Goal: Obtain resource: Obtain resource

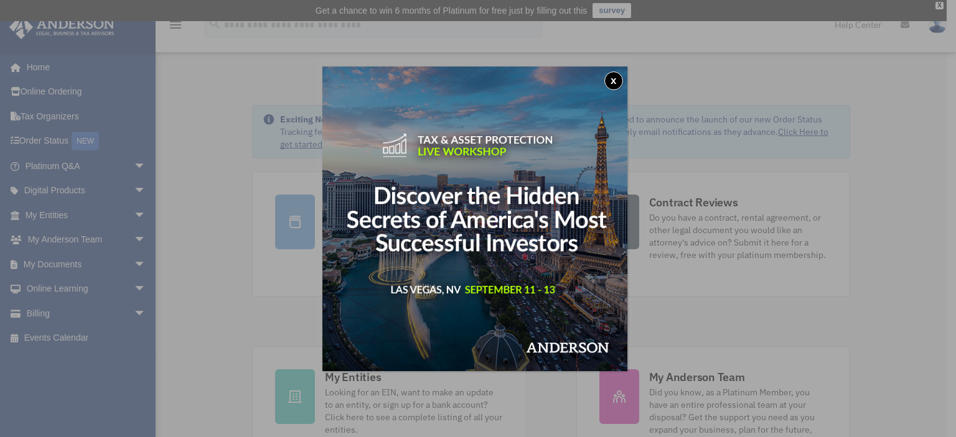
click at [623, 82] on button "x" at bounding box center [613, 81] width 19 height 19
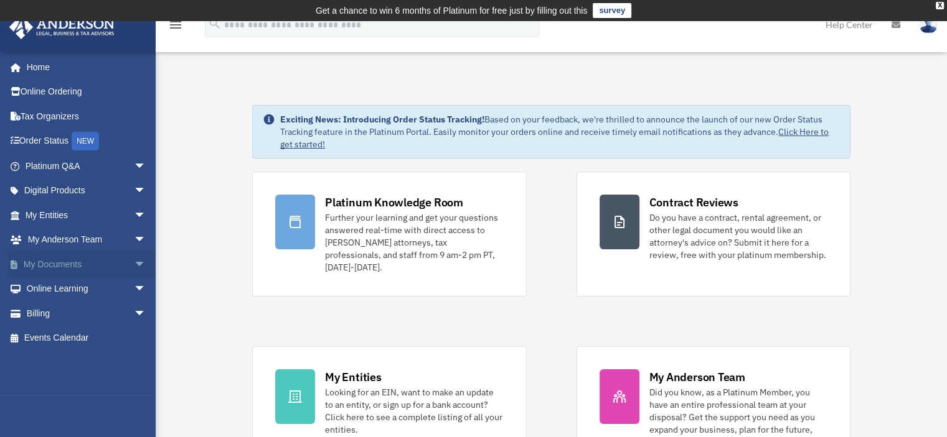
click at [62, 266] on link "My Documents arrow_drop_down" at bounding box center [87, 264] width 156 height 25
click at [134, 261] on span "arrow_drop_down" at bounding box center [146, 265] width 25 height 26
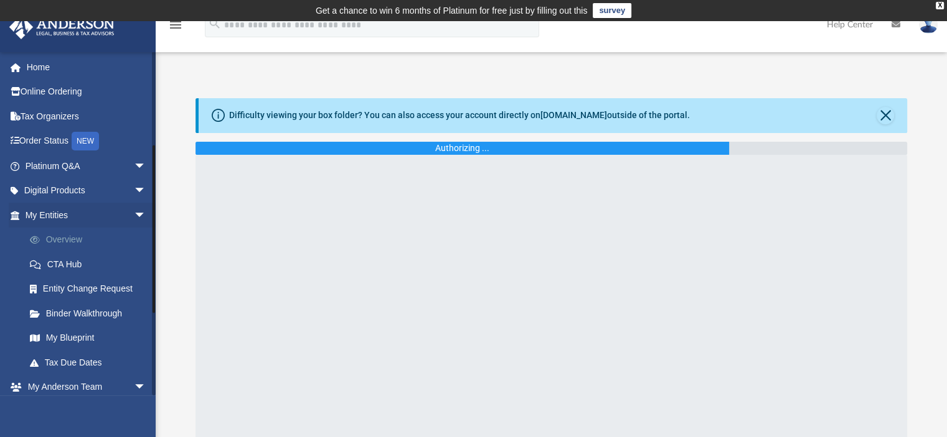
scroll to position [187, 0]
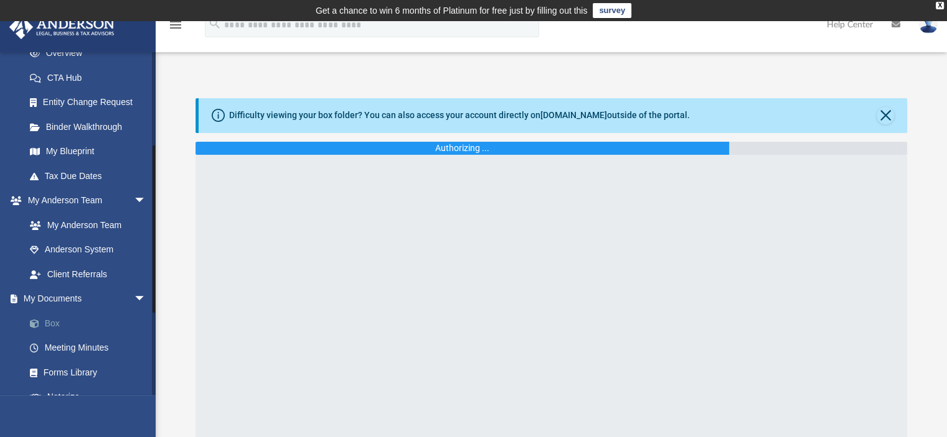
click at [45, 322] on link "Box" at bounding box center [90, 323] width 147 height 25
click at [884, 115] on button "Close" at bounding box center [884, 115] width 17 height 17
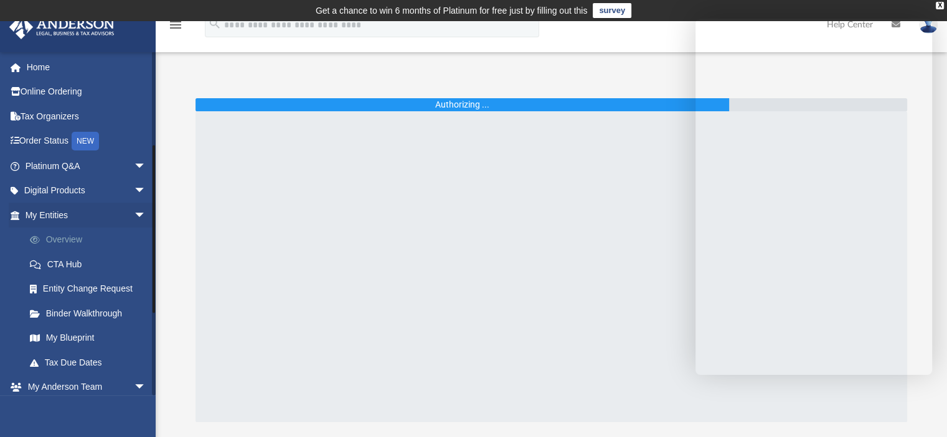
scroll to position [249, 0]
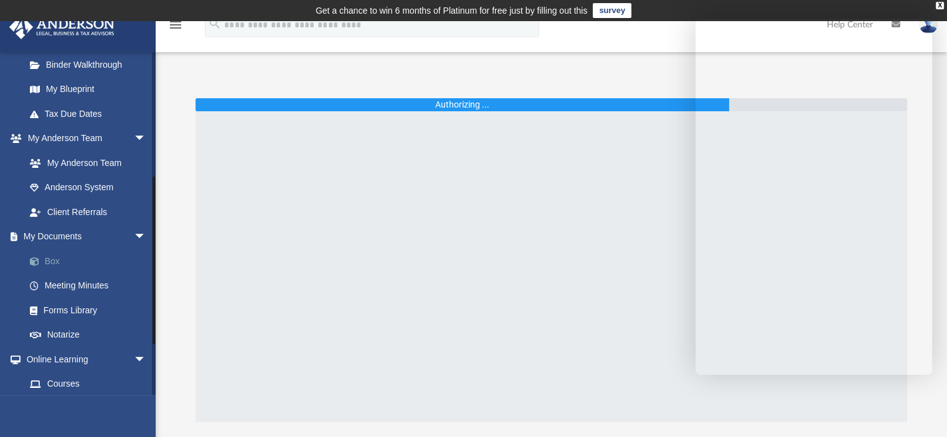
click at [51, 261] on link "Box" at bounding box center [90, 261] width 147 height 25
click at [58, 309] on link "Forms Library" at bounding box center [90, 310] width 147 height 25
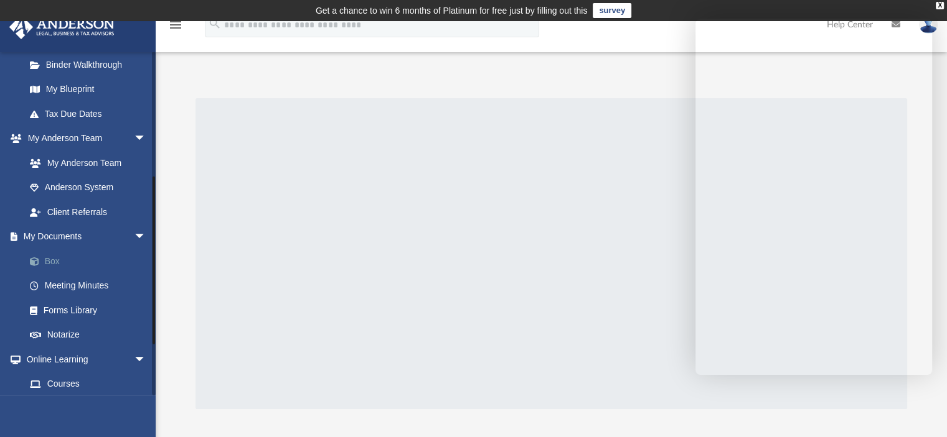
click at [52, 258] on link "Box" at bounding box center [90, 261] width 147 height 25
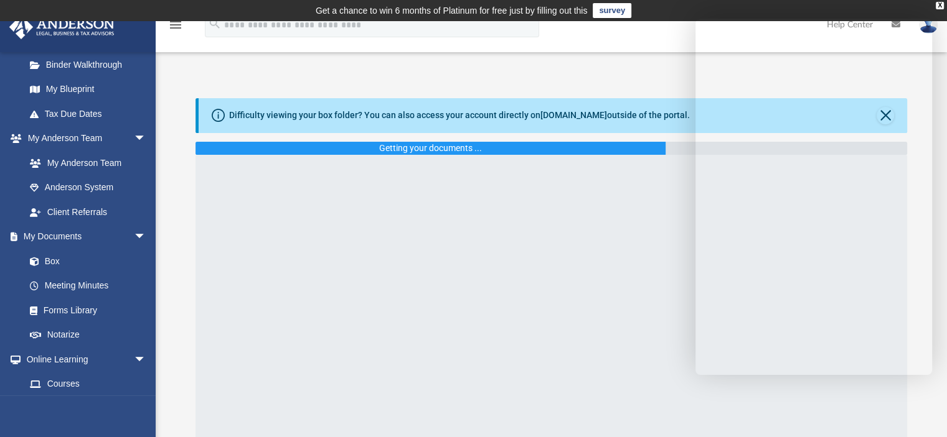
click at [380, 114] on div "Difficulty viewing your box folder? You can also access your account directly o…" at bounding box center [459, 115] width 461 height 13
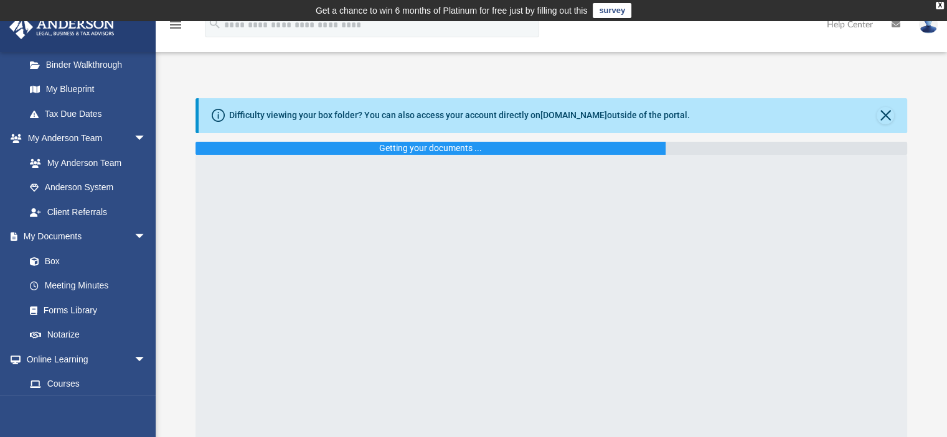
click at [458, 151] on div "Getting your documents ..." at bounding box center [430, 148] width 103 height 13
click at [889, 114] on button "Close" at bounding box center [884, 115] width 17 height 17
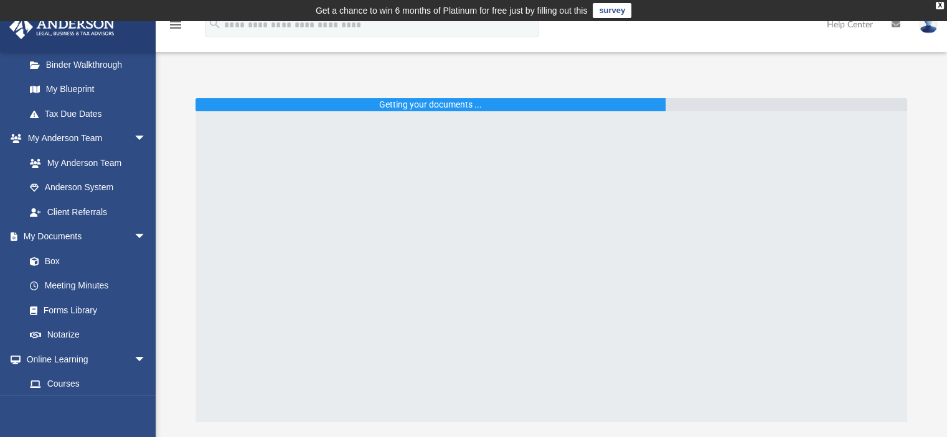
click at [530, 105] on div "Getting your documents ..." at bounding box center [430, 104] width 470 height 13
click at [734, 106] on div "Getting your documents ..." at bounding box center [551, 104] width 712 height 13
click at [49, 263] on link "Box" at bounding box center [90, 261] width 147 height 25
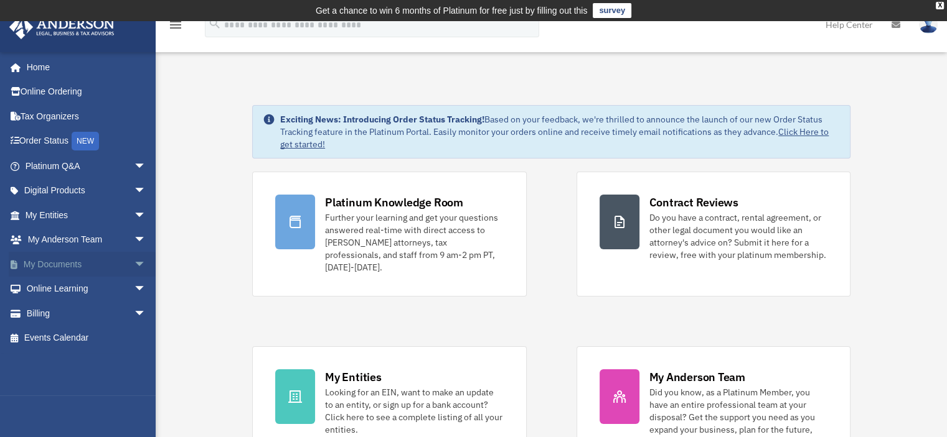
click at [134, 263] on span "arrow_drop_down" at bounding box center [146, 265] width 25 height 26
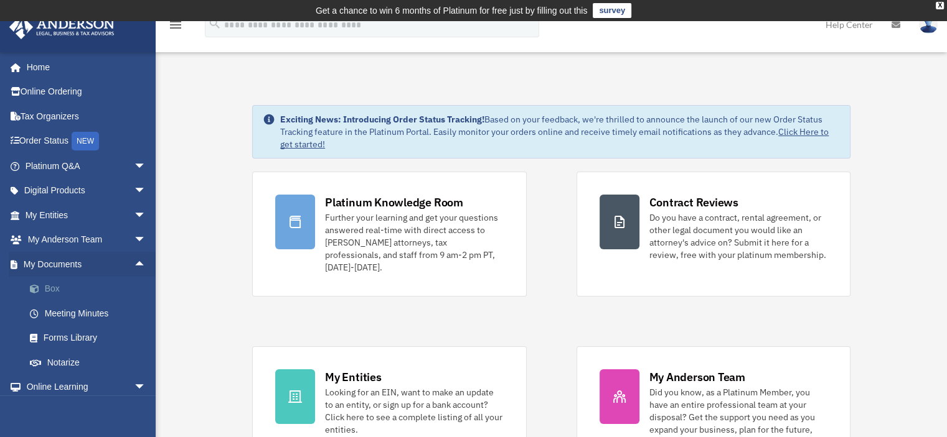
click at [50, 288] on link "Box" at bounding box center [90, 289] width 147 height 25
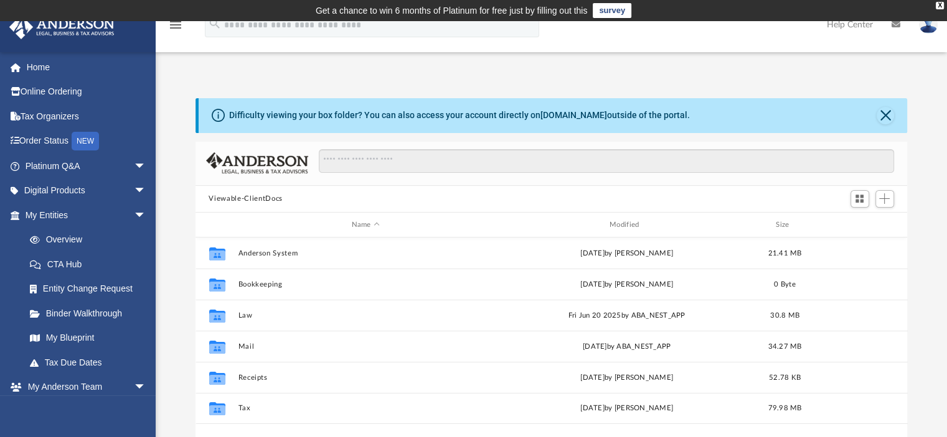
scroll to position [124, 0]
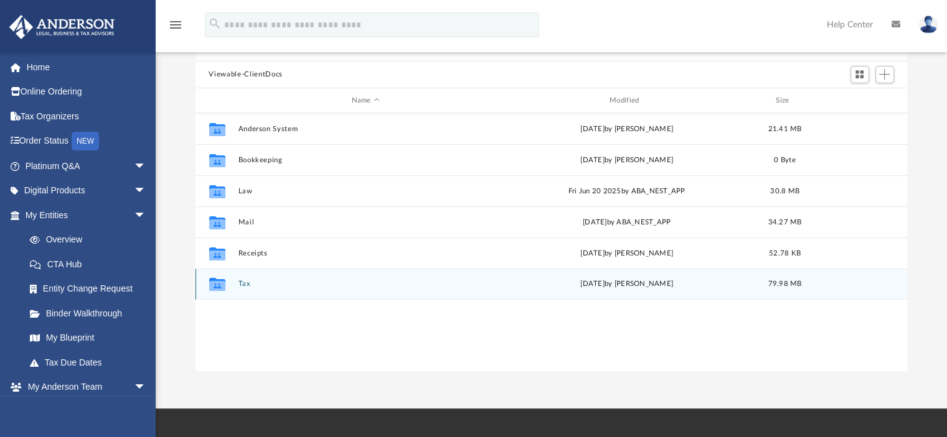
click at [604, 284] on div "Mon Oct 7 2024 by Linda Almanza" at bounding box center [625, 284] width 255 height 11
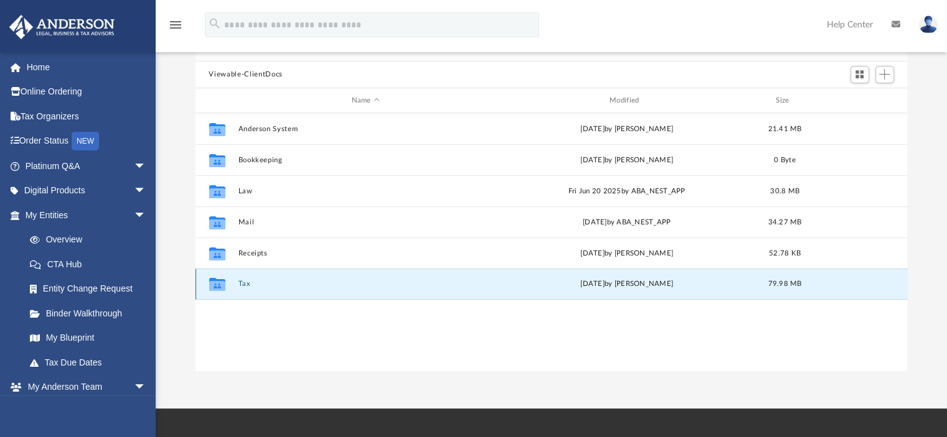
click at [220, 286] on icon "grid" at bounding box center [216, 286] width 16 height 10
click at [242, 286] on button "Tax" at bounding box center [365, 285] width 255 height 8
click at [243, 286] on button "Tax" at bounding box center [365, 285] width 255 height 8
click at [220, 284] on icon "grid" at bounding box center [216, 286] width 16 height 10
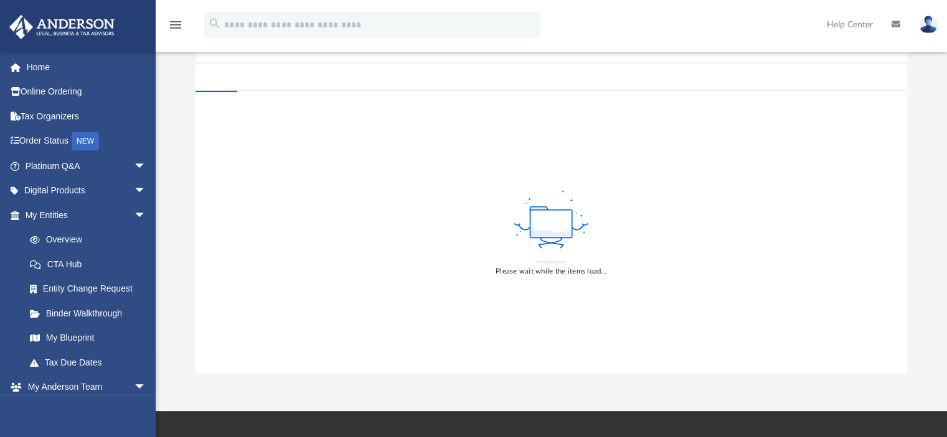
scroll to position [124, 0]
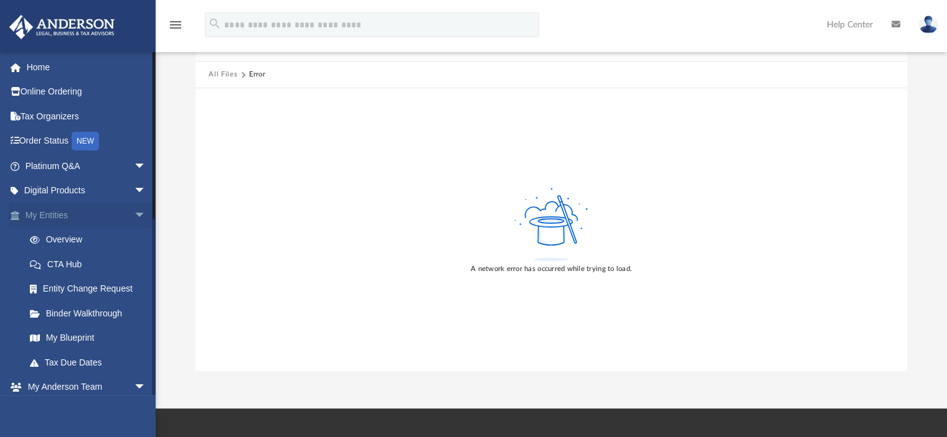
click at [134, 213] on span "arrow_drop_down" at bounding box center [146, 216] width 25 height 26
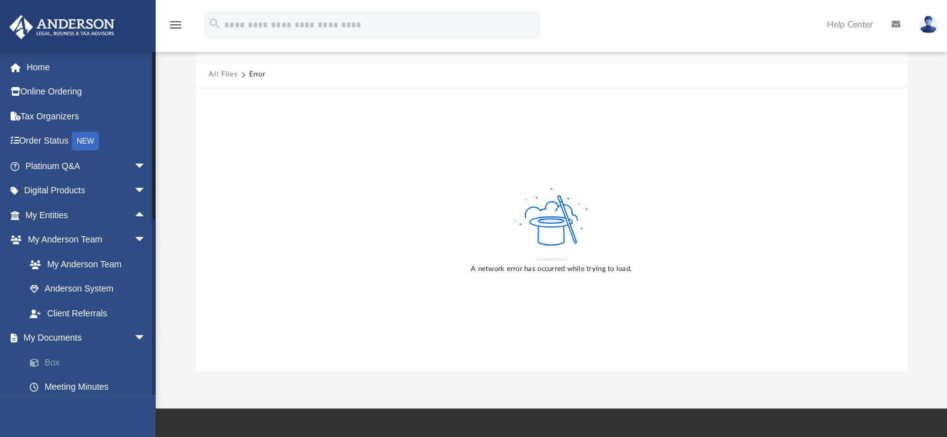
click at [52, 358] on link "Box" at bounding box center [90, 362] width 147 height 25
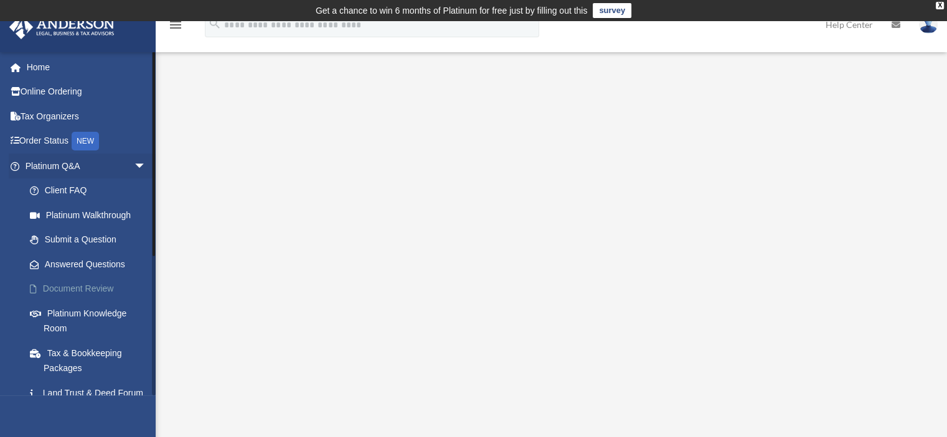
click at [90, 288] on link "Document Review" at bounding box center [90, 289] width 147 height 25
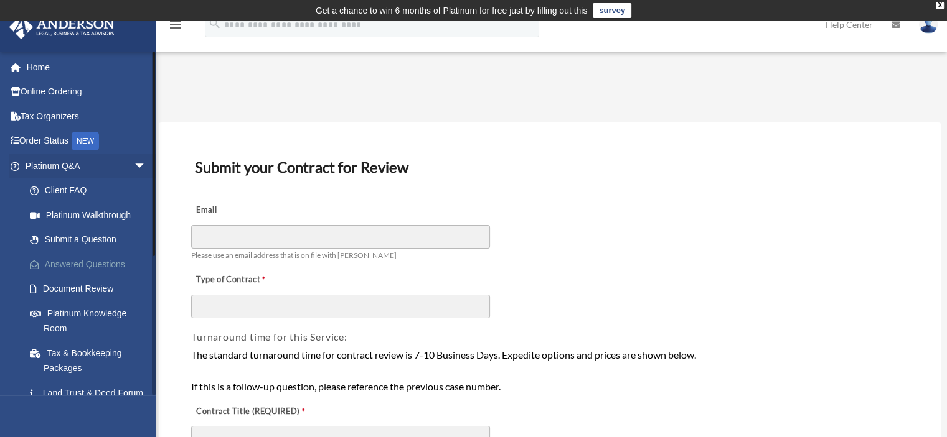
scroll to position [124, 0]
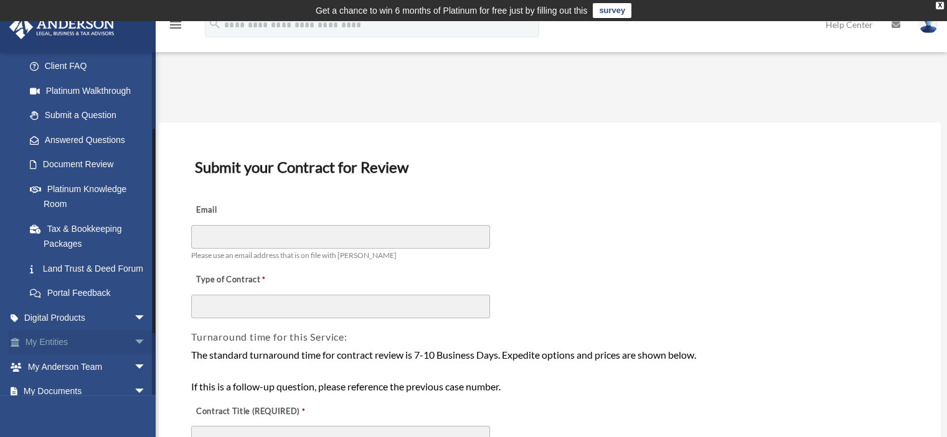
click at [134, 356] on span "arrow_drop_down" at bounding box center [146, 343] width 25 height 26
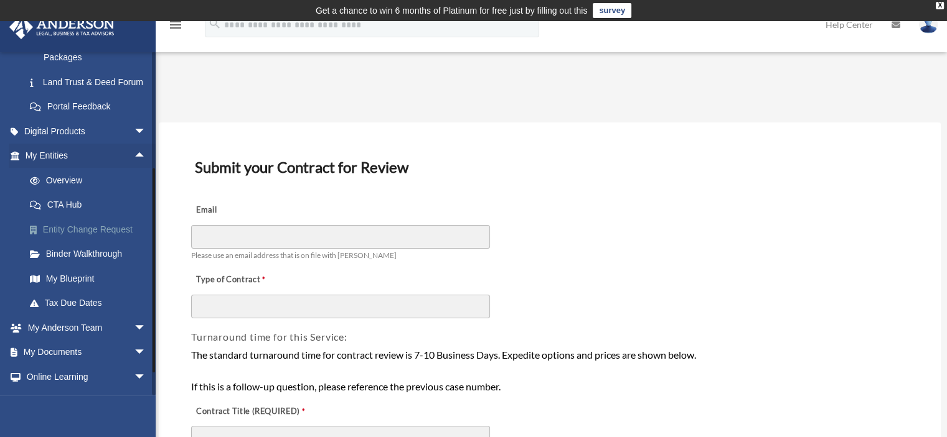
scroll to position [0, 0]
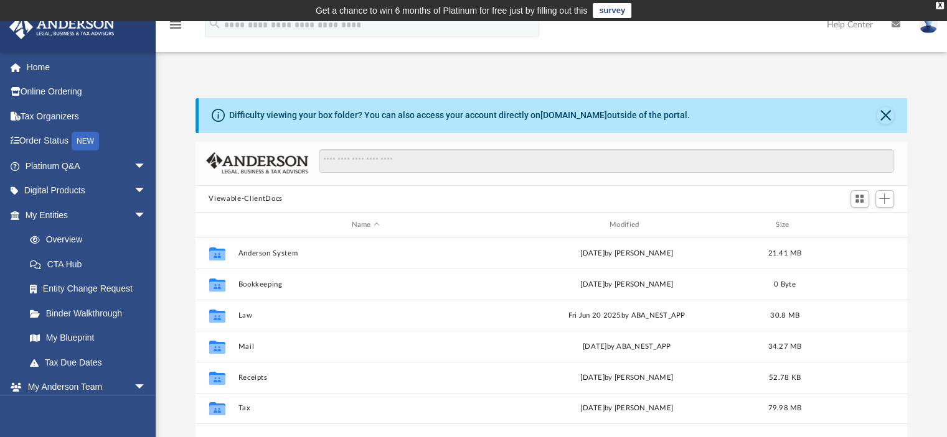
scroll to position [124, 0]
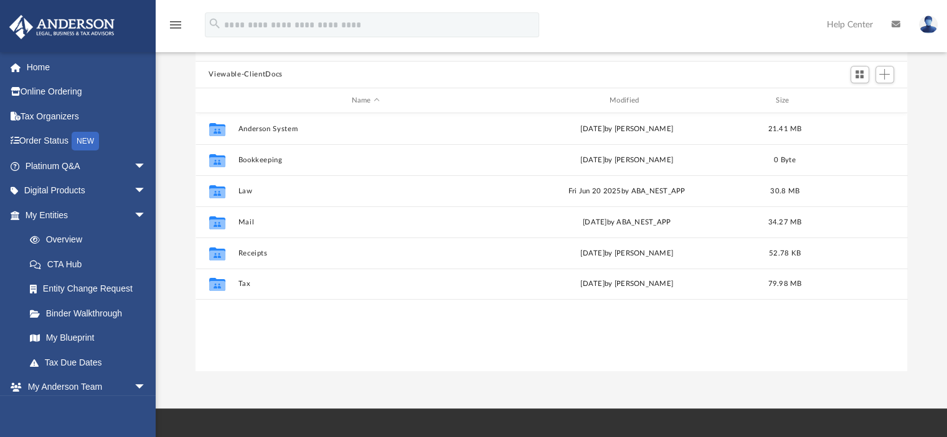
click at [600, 33] on div "menu search Site Menu add [EMAIL_ADDRESS][DOMAIN_NAME] My Profile Reset Passwor…" at bounding box center [473, 30] width 928 height 42
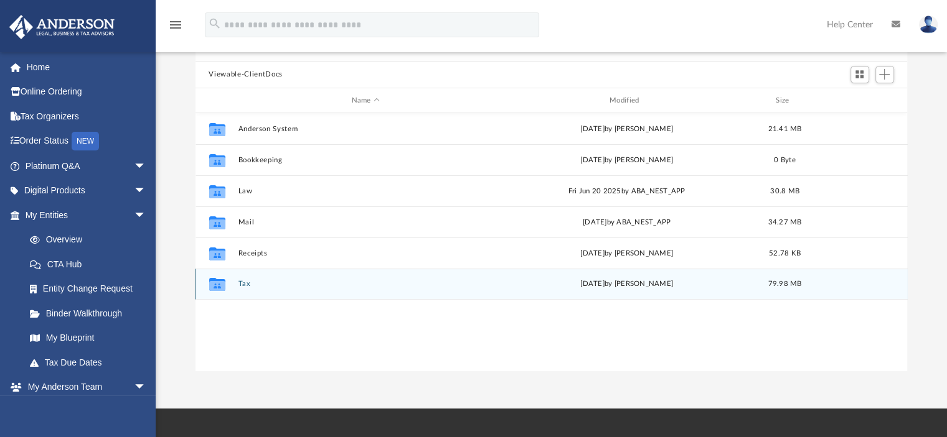
click at [215, 289] on icon "grid" at bounding box center [216, 286] width 16 height 10
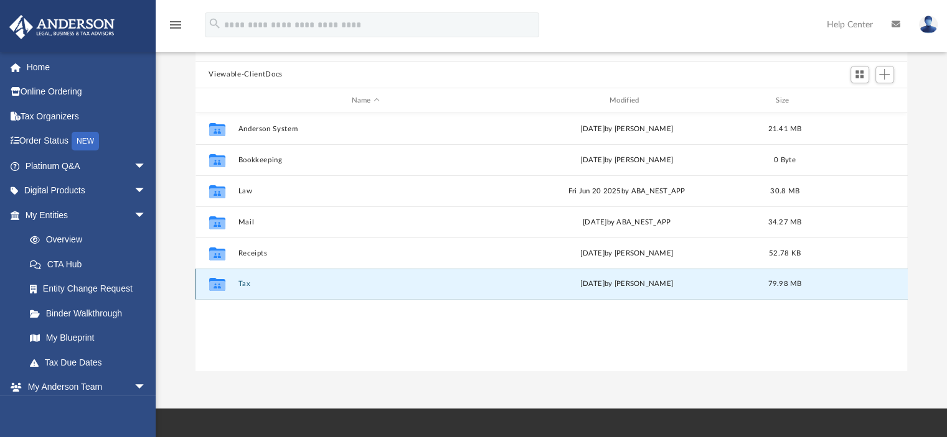
click at [241, 286] on button "Tax" at bounding box center [365, 285] width 255 height 8
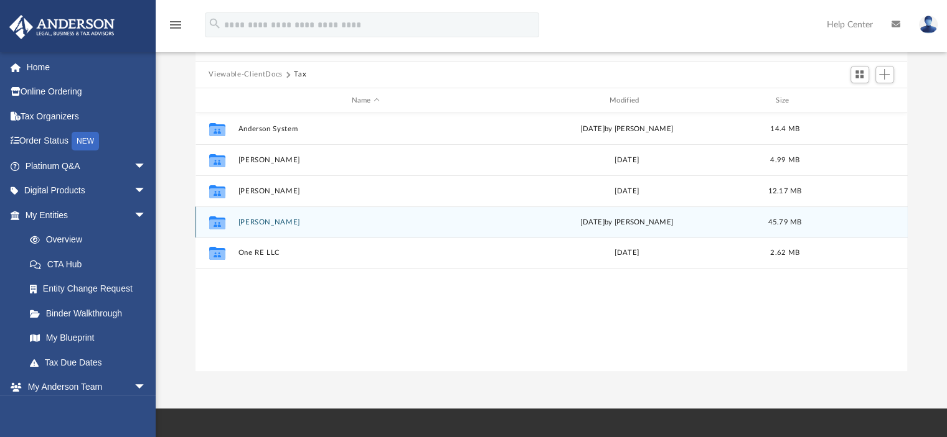
click at [221, 225] on icon "grid" at bounding box center [216, 225] width 16 height 10
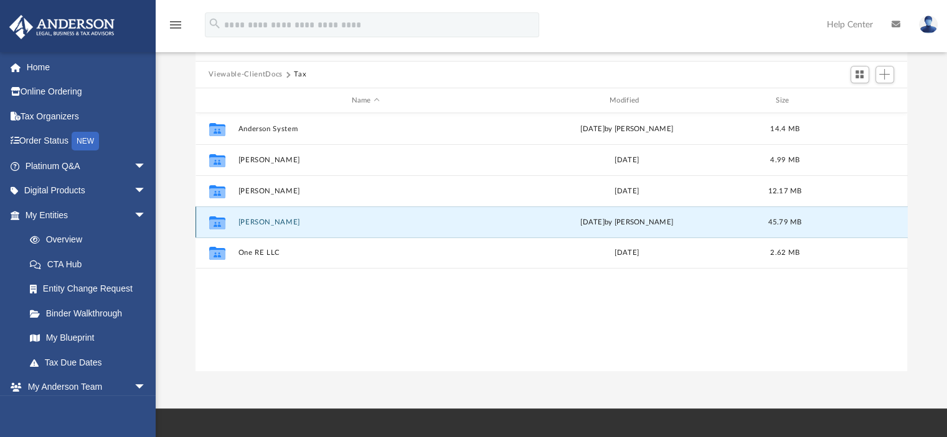
click at [250, 225] on button "[PERSON_NAME]" at bounding box center [365, 222] width 255 height 8
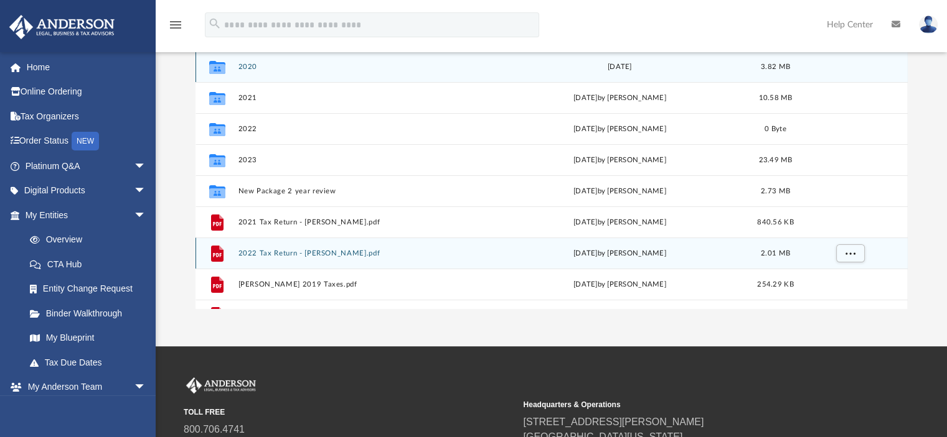
scroll to position [22, 0]
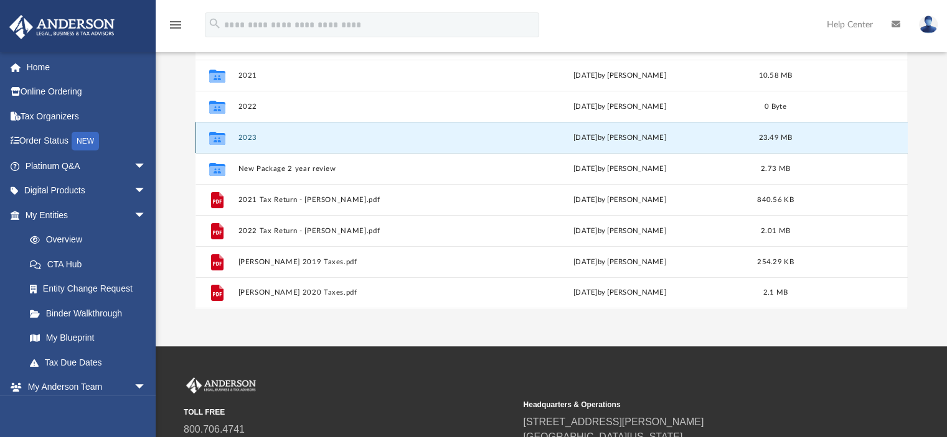
click at [248, 136] on button "2023" at bounding box center [363, 138] width 251 height 8
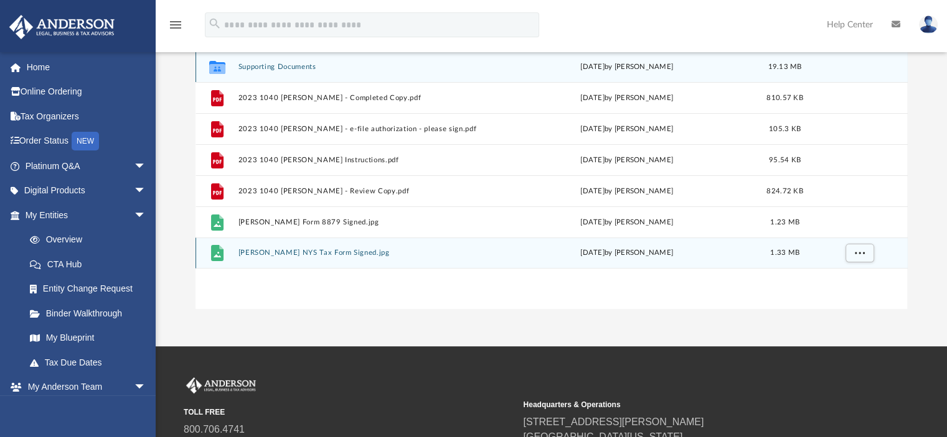
scroll to position [124, 0]
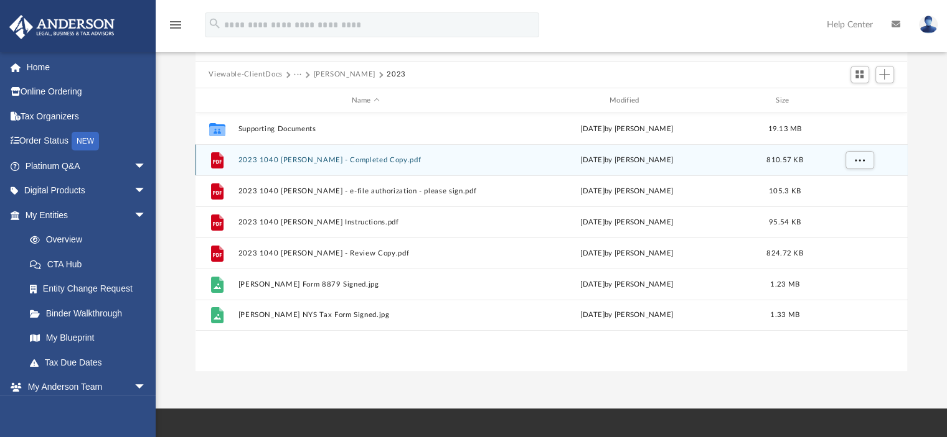
click at [309, 164] on button "2023 1040 Lorenzana, Melvin - Completed Copy.pdf" at bounding box center [365, 160] width 255 height 8
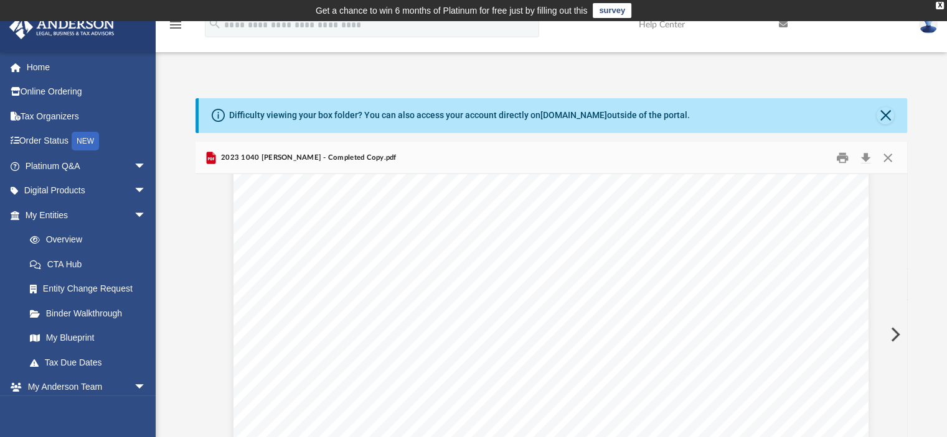
click at [896, 337] on button "Preview" at bounding box center [893, 334] width 27 height 35
click at [894, 336] on button "Preview" at bounding box center [893, 334] width 27 height 35
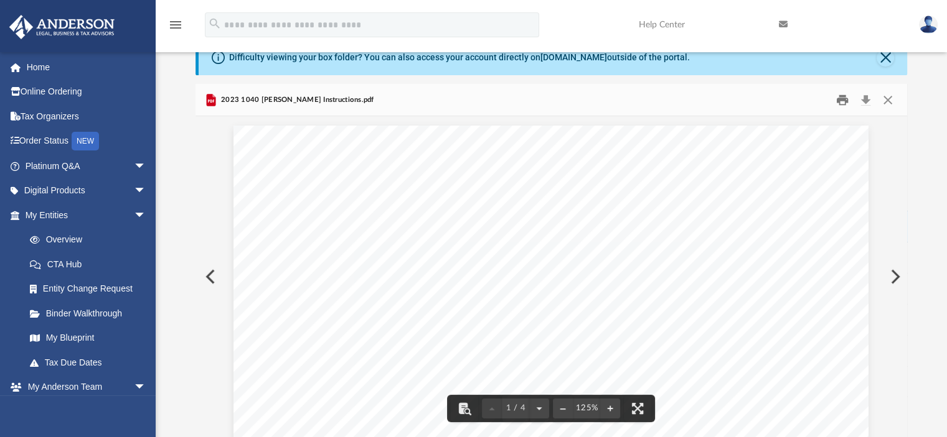
click at [841, 101] on button "Print" at bounding box center [842, 99] width 25 height 19
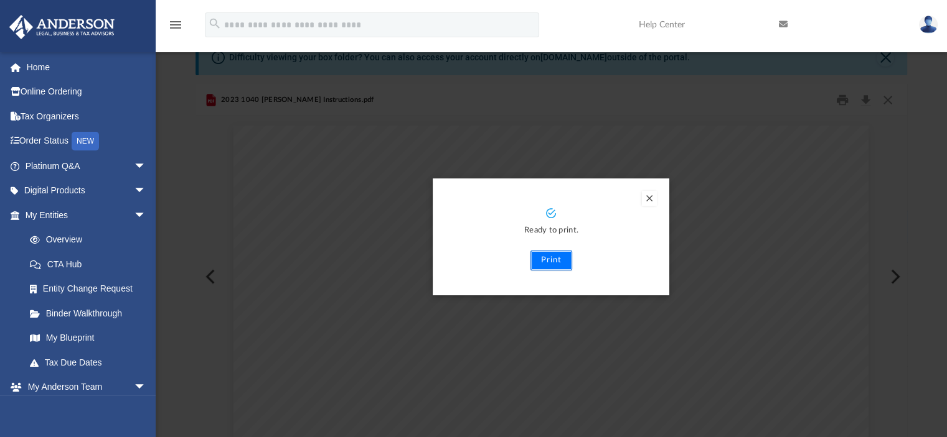
click at [558, 263] on button "Print" at bounding box center [551, 261] width 42 height 20
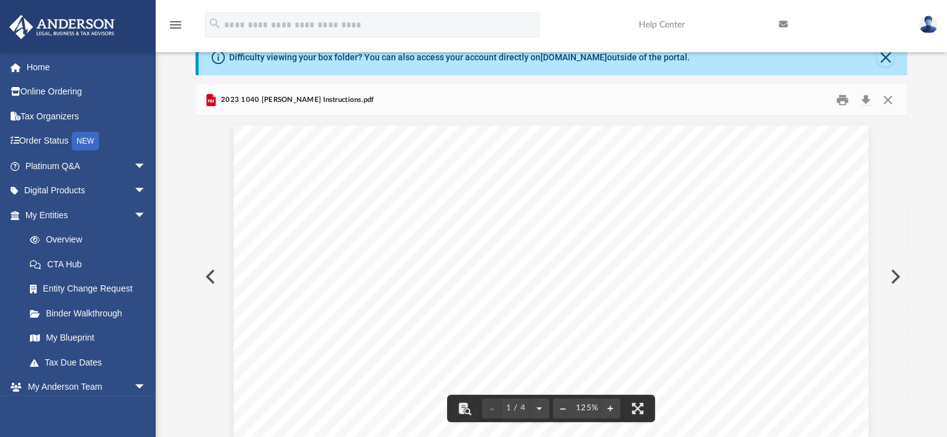
click at [894, 276] on button "Preview" at bounding box center [893, 277] width 27 height 35
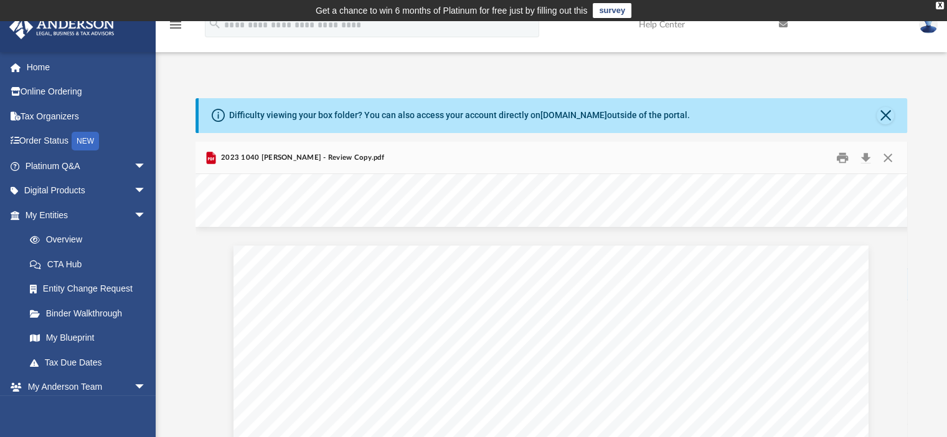
scroll to position [3485, 0]
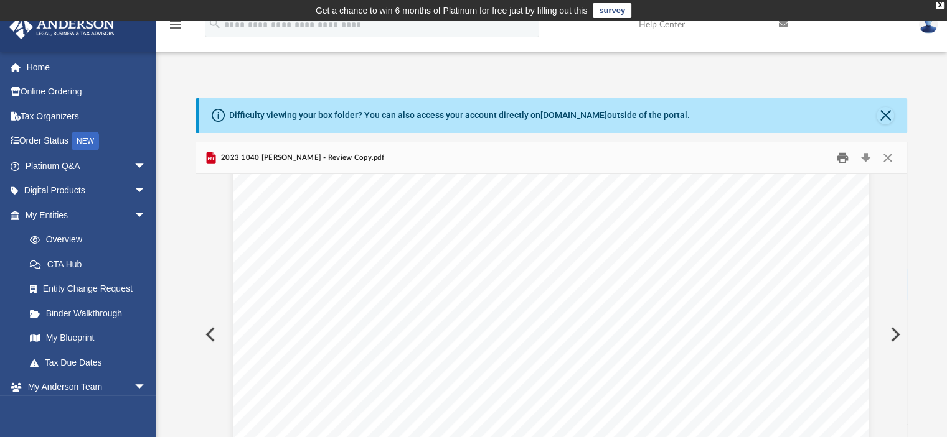
click at [836, 156] on button "Print" at bounding box center [842, 157] width 25 height 19
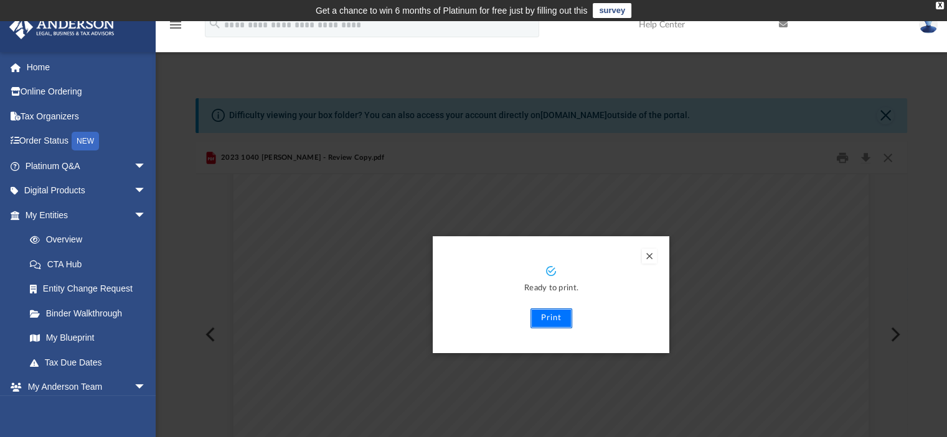
click at [544, 320] on button "Print" at bounding box center [551, 319] width 42 height 20
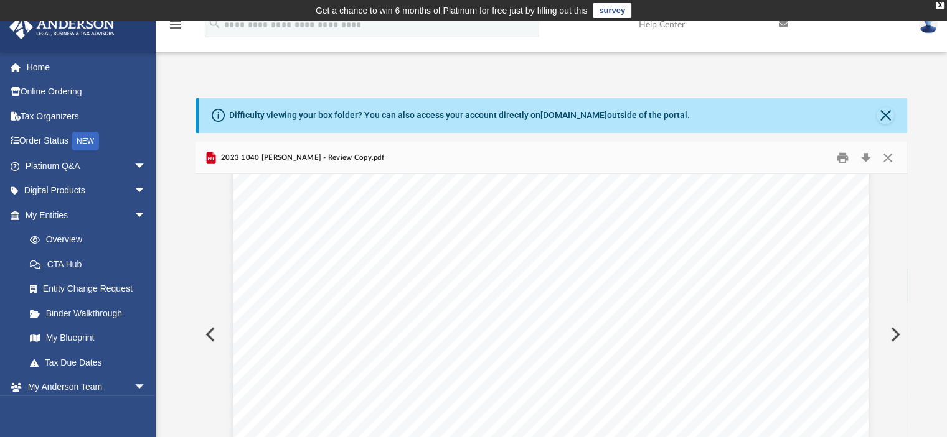
click at [895, 333] on button "Preview" at bounding box center [893, 334] width 27 height 35
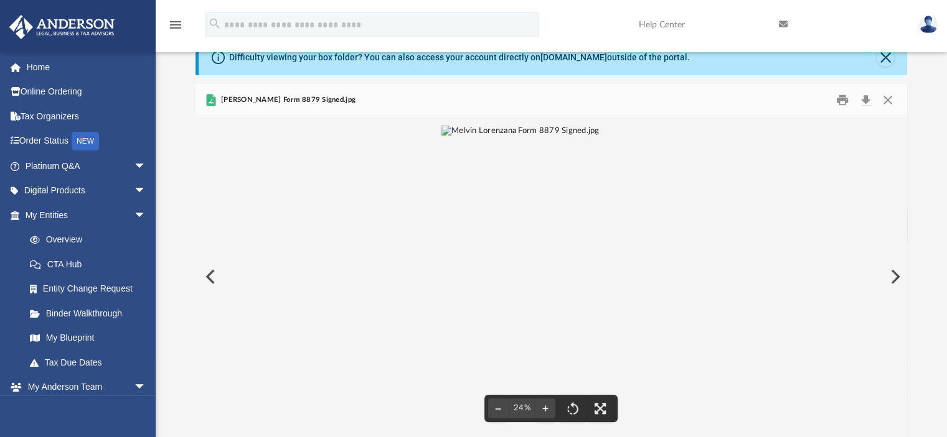
click at [899, 273] on button "Preview" at bounding box center [893, 277] width 27 height 35
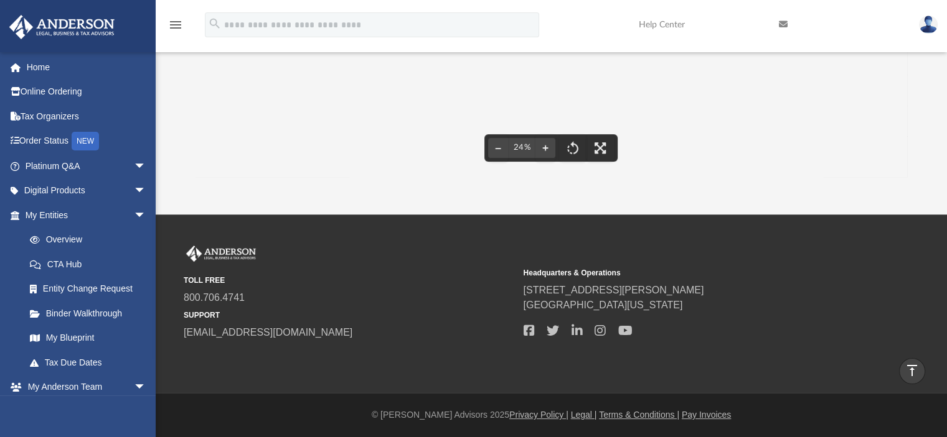
scroll to position [0, 0]
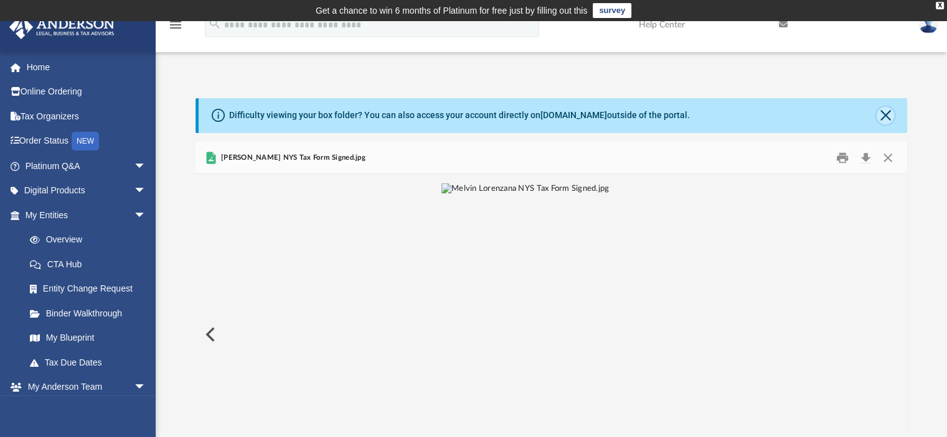
click at [886, 116] on button "Close" at bounding box center [884, 115] width 17 height 17
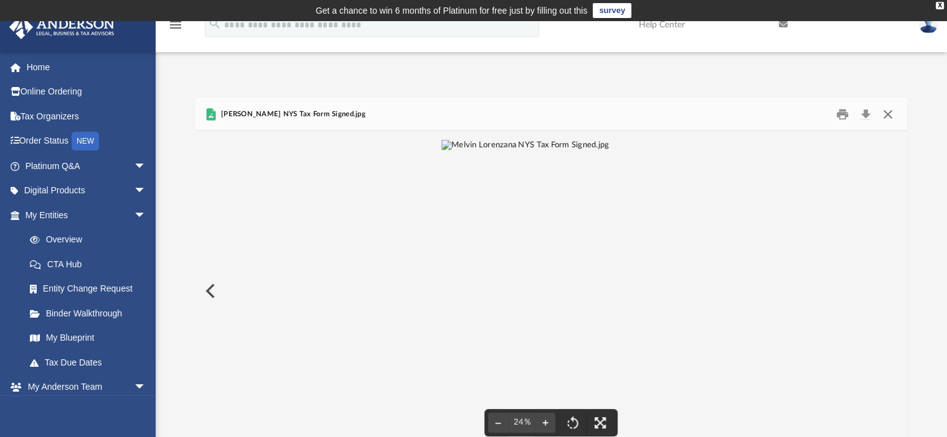
click at [889, 116] on button "Close" at bounding box center [887, 114] width 22 height 19
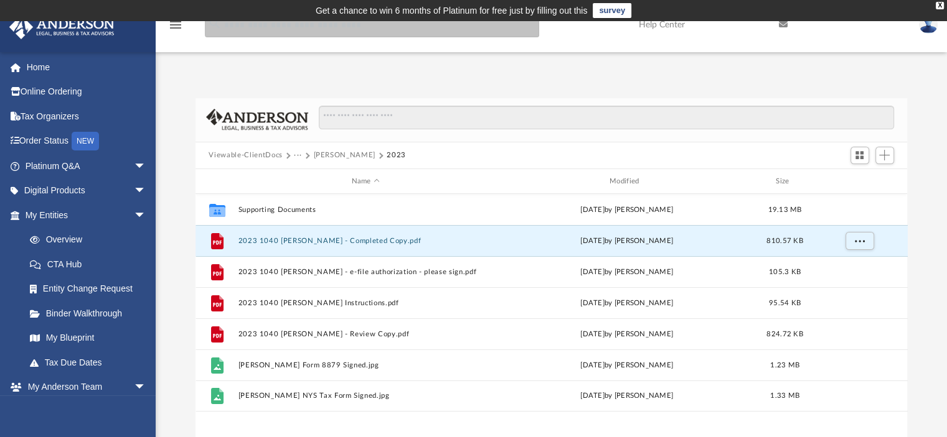
drag, startPoint x: 241, startPoint y: 29, endPoint x: 185, endPoint y: 27, distance: 56.0
click at [239, 29] on input "search" at bounding box center [372, 24] width 334 height 25
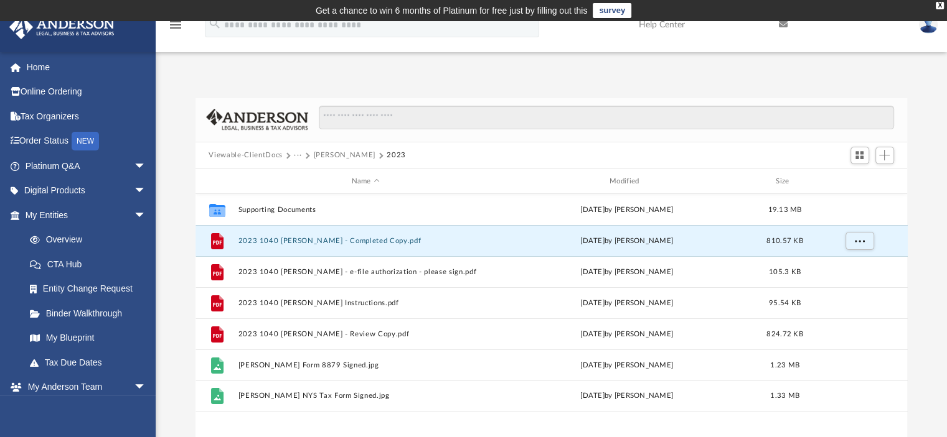
click at [173, 27] on icon "menu" at bounding box center [175, 24] width 15 height 15
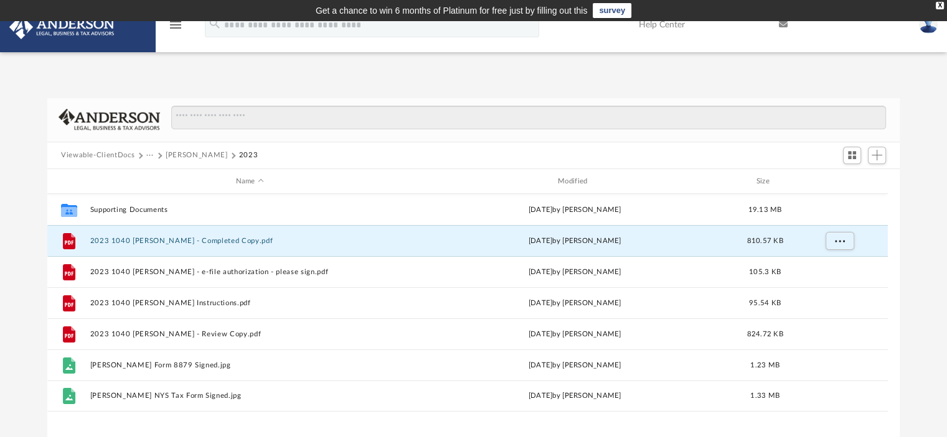
scroll to position [10, 10]
click at [173, 27] on icon "menu" at bounding box center [175, 24] width 15 height 15
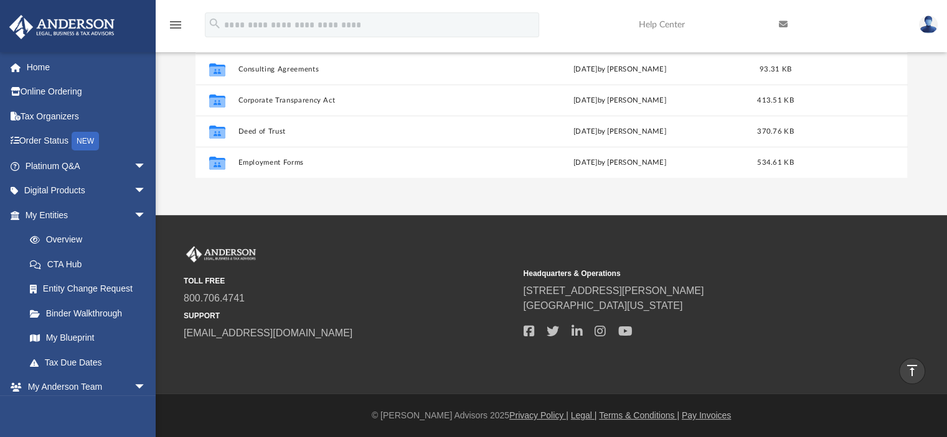
scroll to position [489, 0]
click at [763, 309] on span "[GEOGRAPHIC_DATA][US_STATE]" at bounding box center [688, 306] width 330 height 15
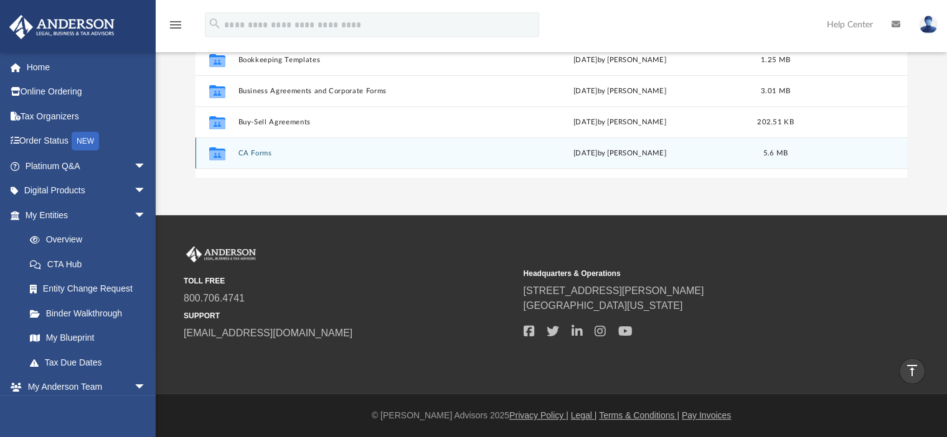
scroll to position [26, 0]
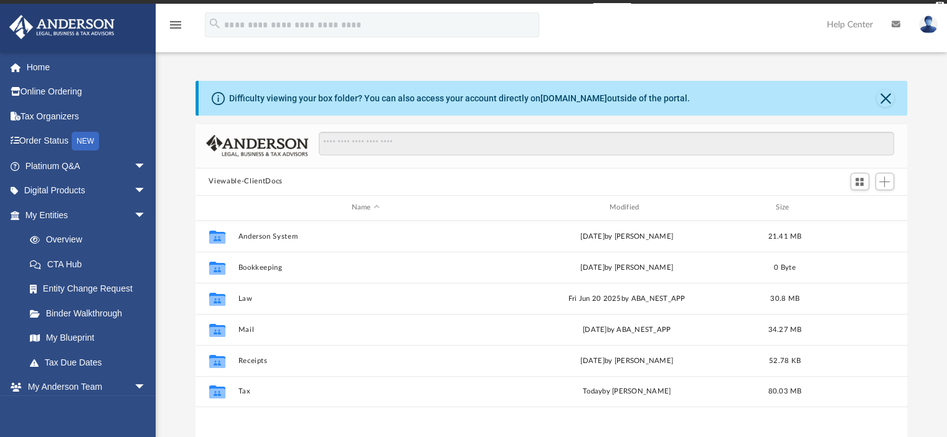
scroll to position [273, 702]
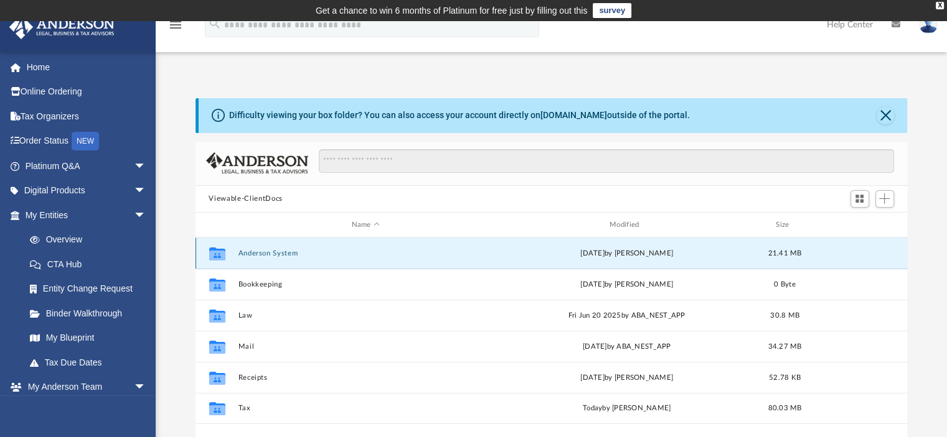
click at [252, 252] on button "Anderson System" at bounding box center [365, 254] width 255 height 8
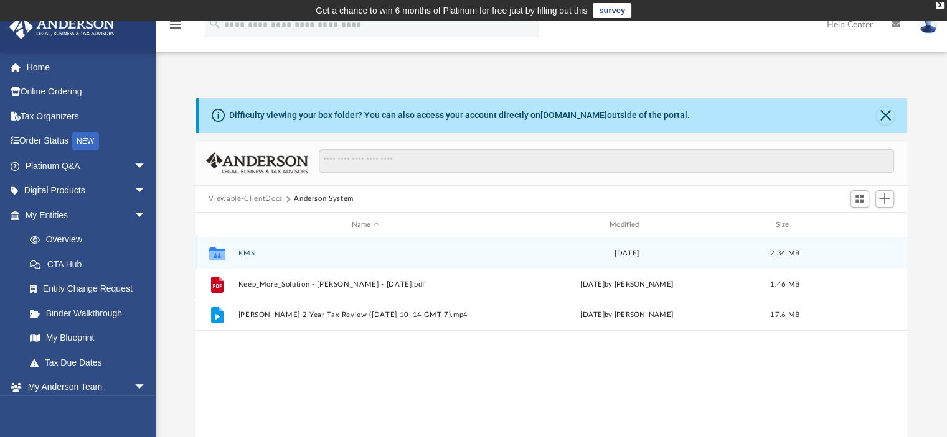
click at [248, 253] on button "KMS" at bounding box center [365, 254] width 255 height 8
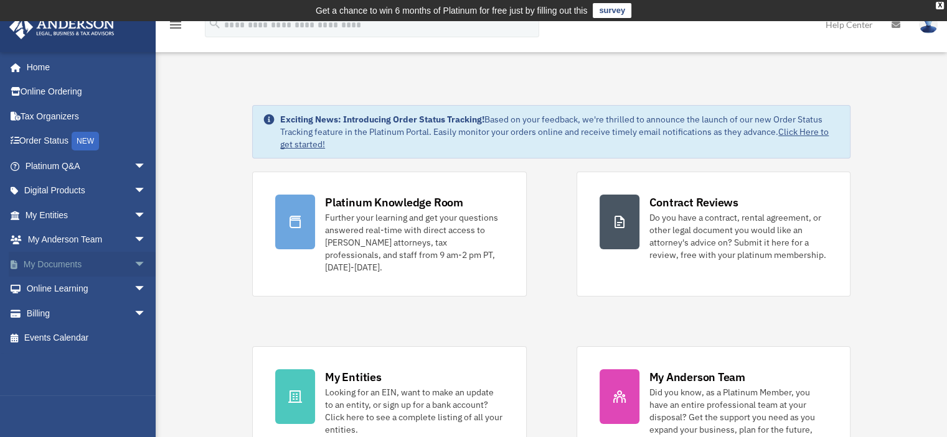
click at [69, 264] on link "My Documents arrow_drop_down" at bounding box center [87, 264] width 156 height 25
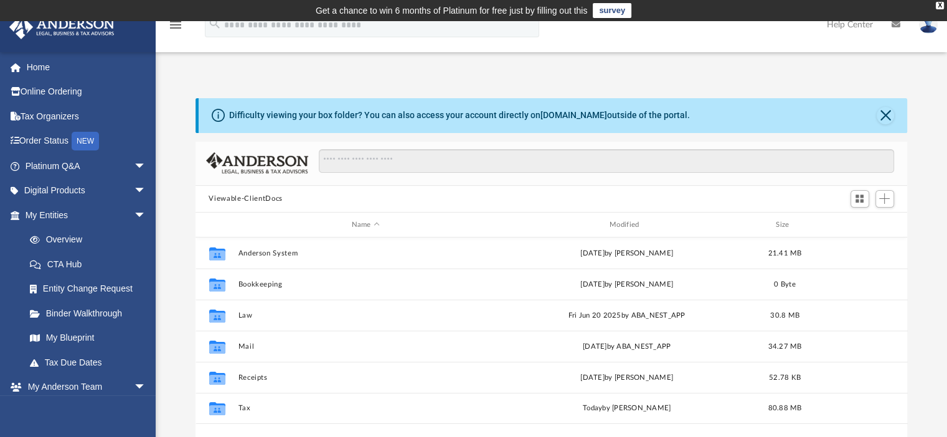
scroll to position [62, 0]
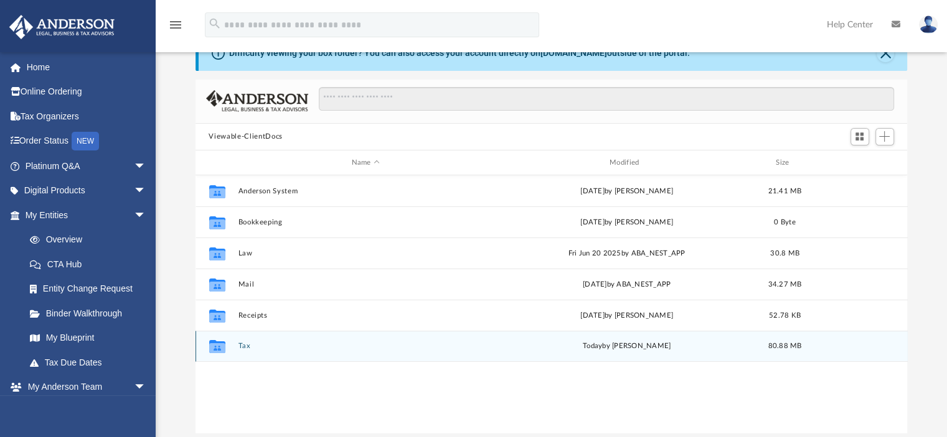
click at [244, 348] on button "Tax" at bounding box center [365, 347] width 255 height 8
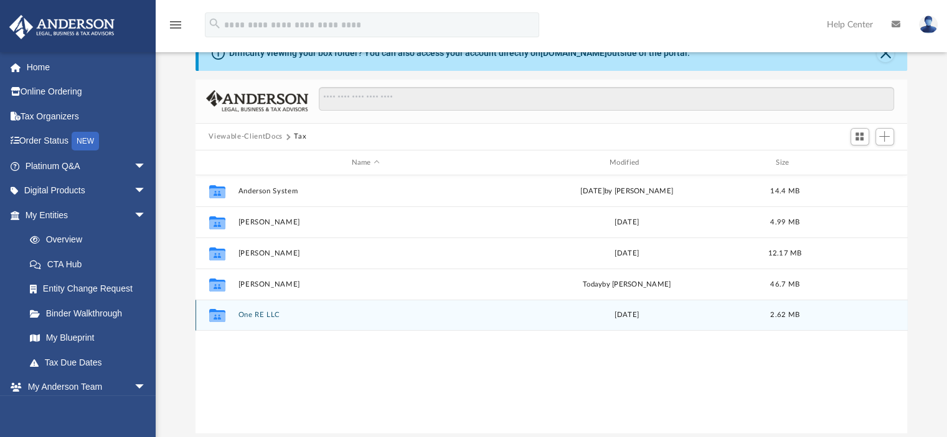
click at [261, 314] on button "One RE LLC" at bounding box center [365, 316] width 255 height 8
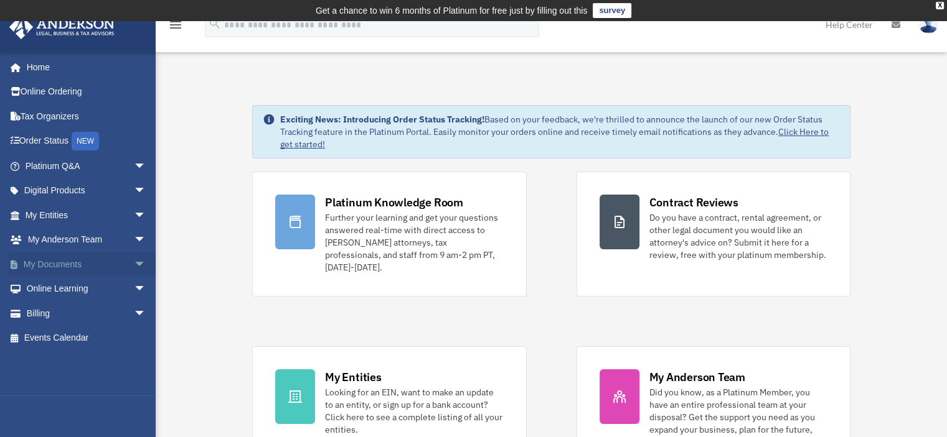
click at [134, 261] on span "arrow_drop_down" at bounding box center [146, 265] width 25 height 26
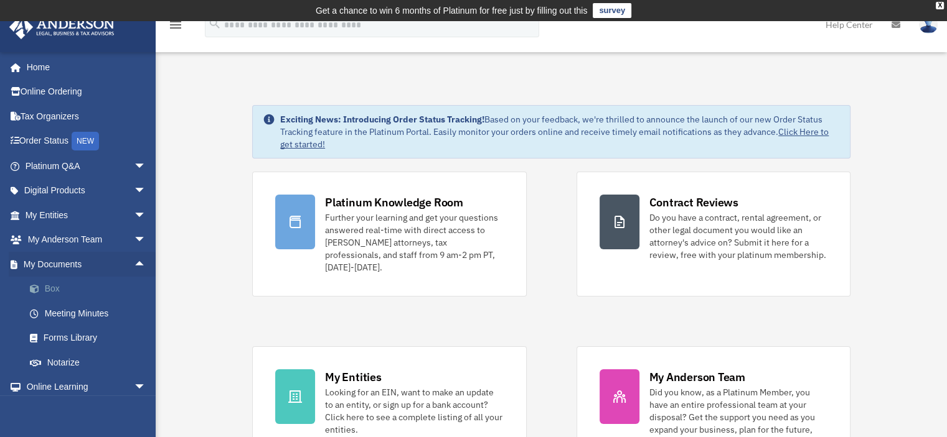
click at [52, 287] on link "Box" at bounding box center [90, 289] width 147 height 25
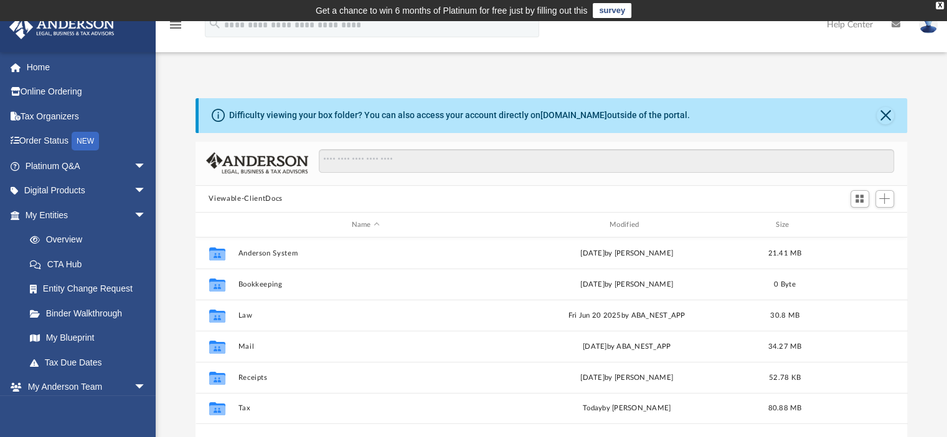
scroll to position [249, 0]
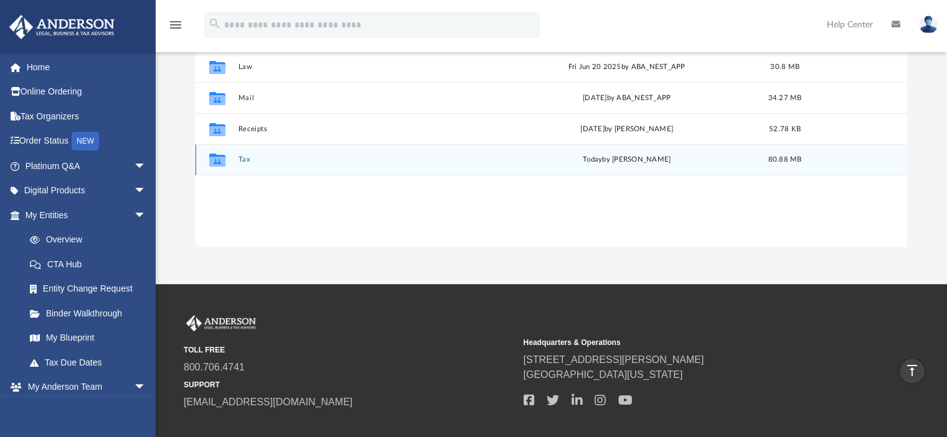
click at [226, 161] on icon "Collaborated Folder" at bounding box center [217, 160] width 20 height 20
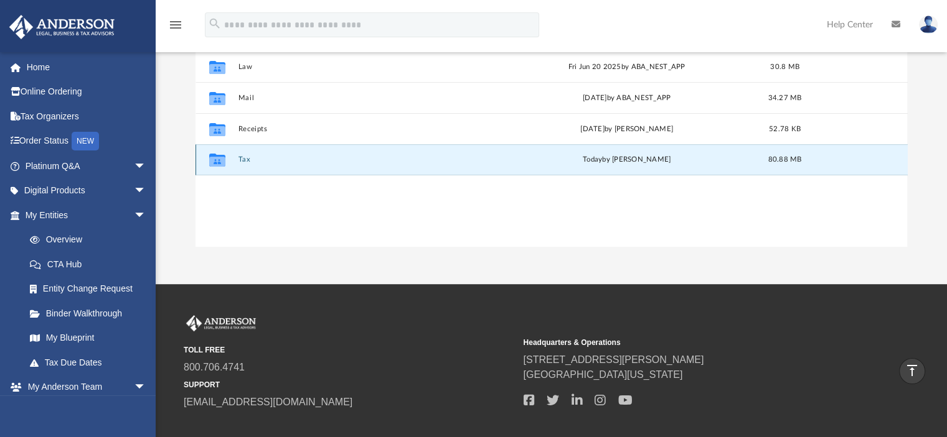
click at [219, 161] on icon "grid" at bounding box center [216, 162] width 16 height 10
click at [245, 160] on button "Tax" at bounding box center [365, 160] width 255 height 8
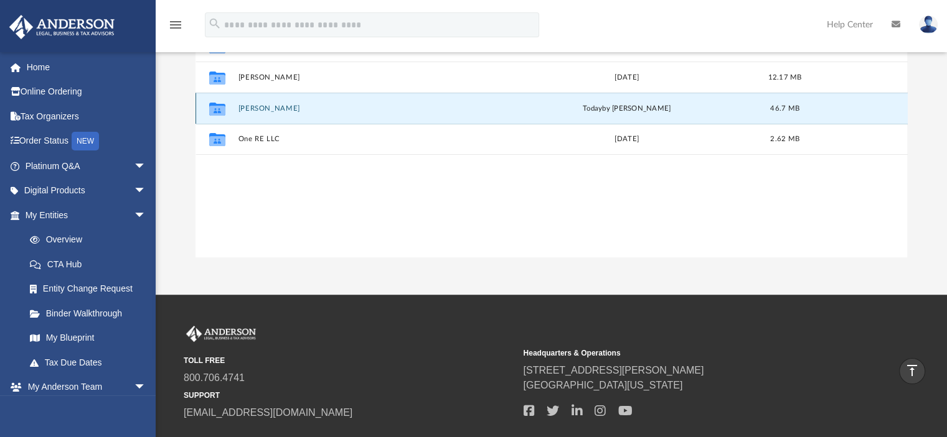
click at [293, 106] on button "[PERSON_NAME]" at bounding box center [365, 109] width 255 height 8
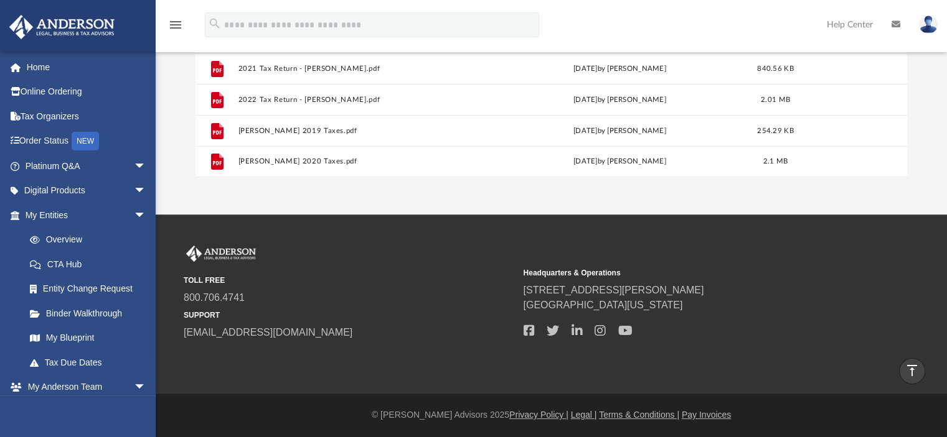
scroll to position [194, 0]
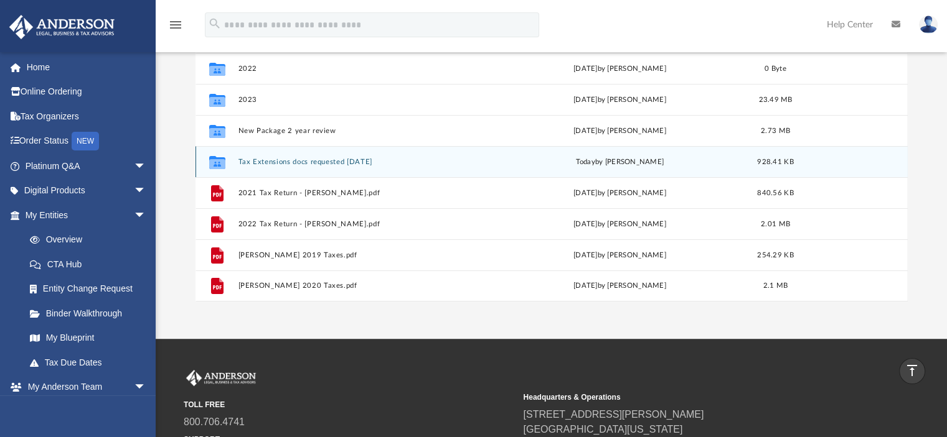
click at [312, 161] on button "Tax Extensions docs requested [DATE]" at bounding box center [363, 162] width 251 height 8
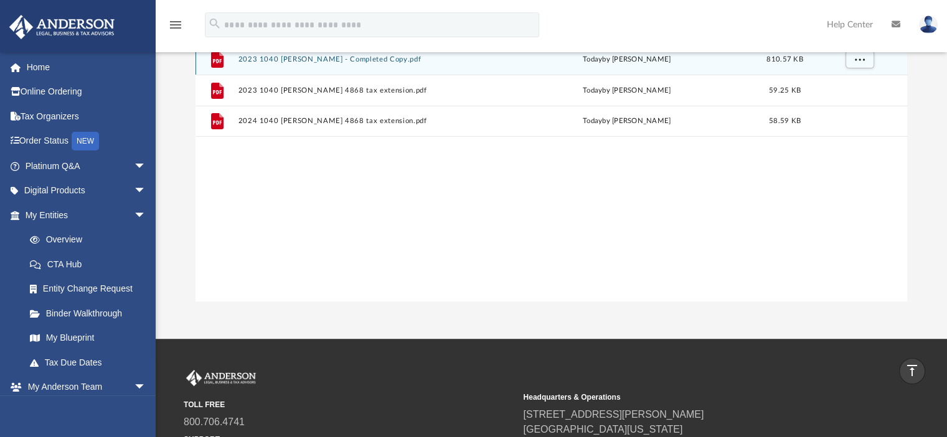
scroll to position [132, 0]
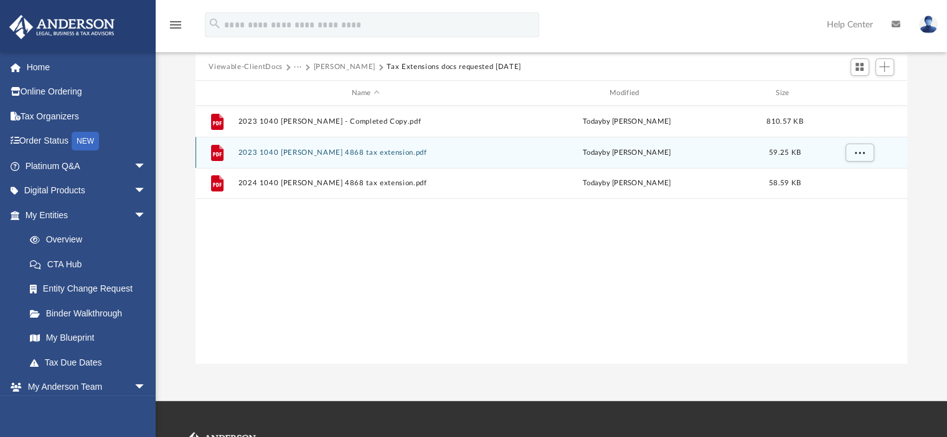
click at [378, 151] on button "2023 1040 [PERSON_NAME] 4868 tax extension.pdf" at bounding box center [365, 153] width 255 height 8
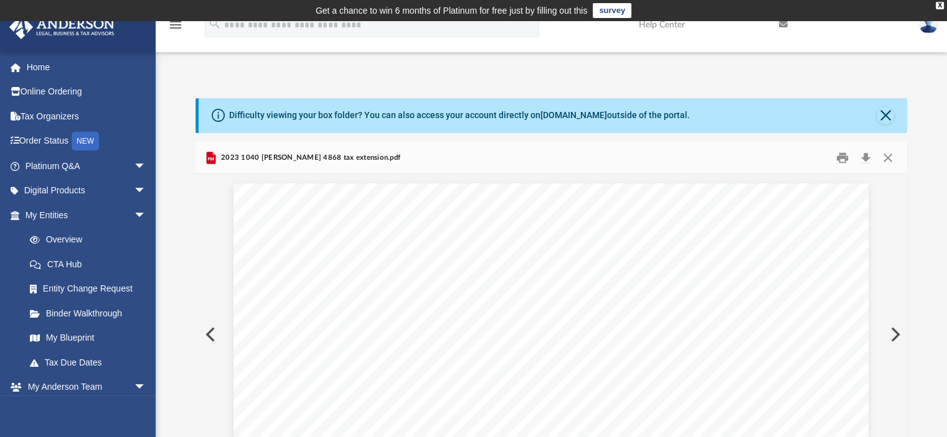
scroll to position [311, 0]
click at [556, 266] on div "318711 [DATE] 1019 Form Department of the Treasury Internal Revenue Service (99…" at bounding box center [550, 282] width 635 height 821
click at [839, 156] on button "Print" at bounding box center [842, 157] width 25 height 19
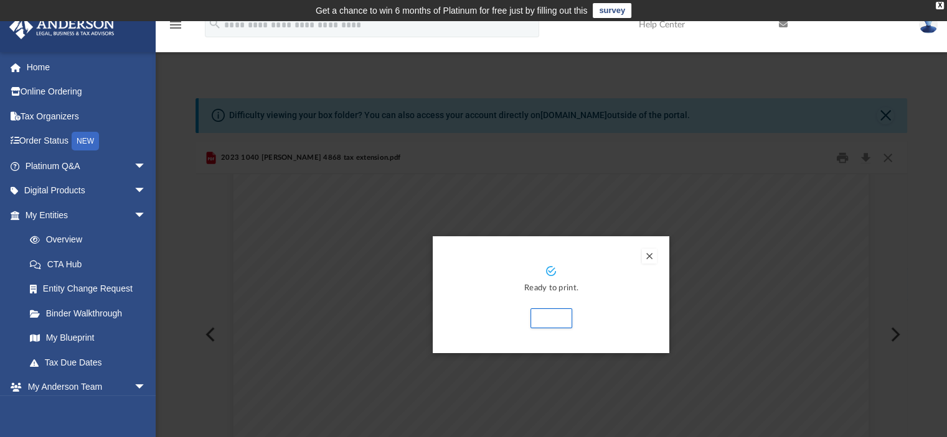
click at [556, 328] on div "Ready to print. Print" at bounding box center [551, 294] width 236 height 117
click at [553, 320] on button "Print" at bounding box center [551, 319] width 42 height 20
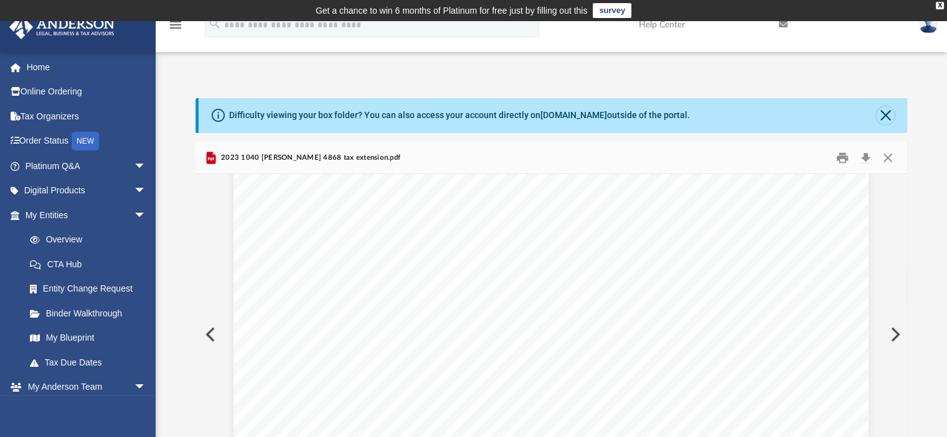
click at [886, 115] on button "Close" at bounding box center [884, 115] width 17 height 17
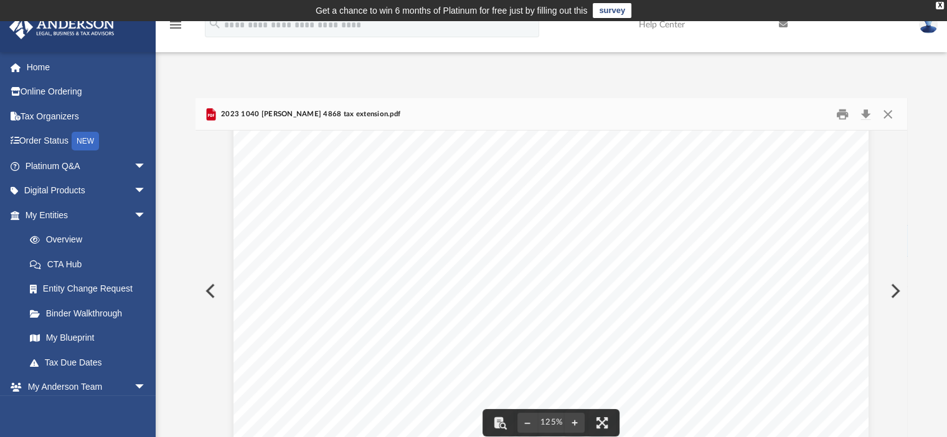
scroll to position [436, 0]
click at [889, 117] on button "Close" at bounding box center [887, 114] width 22 height 19
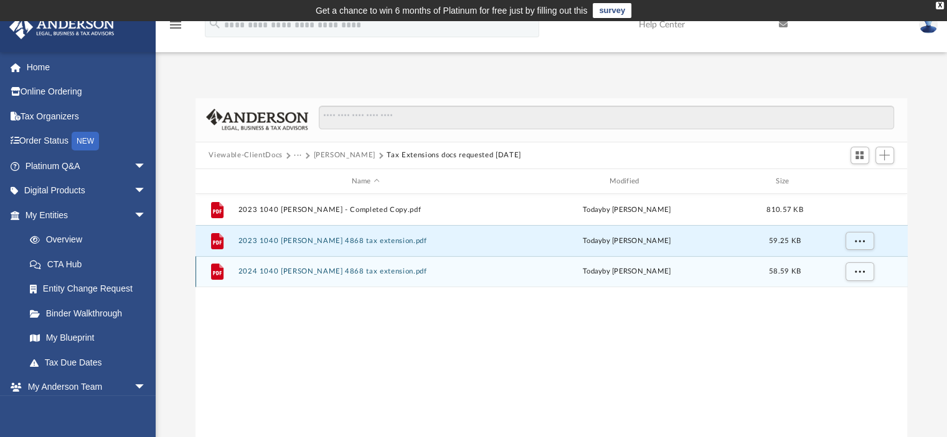
click at [318, 272] on button "2024 1040 [PERSON_NAME] 4868 tax extension.pdf" at bounding box center [365, 272] width 255 height 8
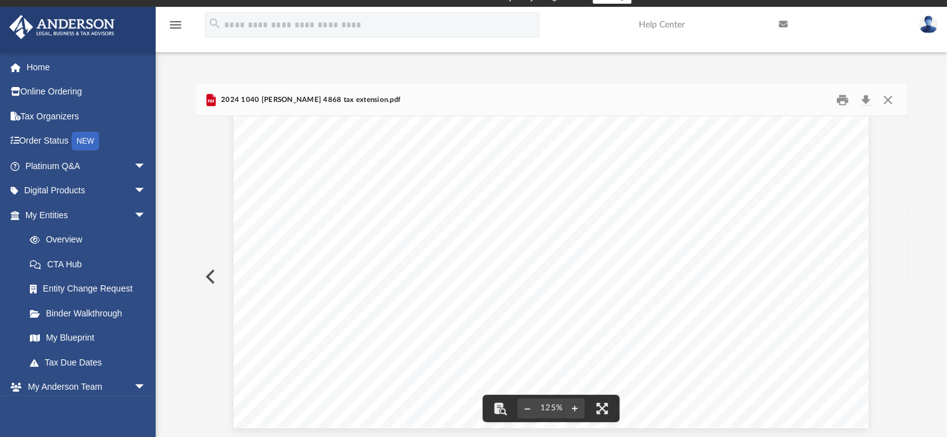
scroll to position [83, 0]
click at [848, 108] on button "Print" at bounding box center [842, 99] width 25 height 19
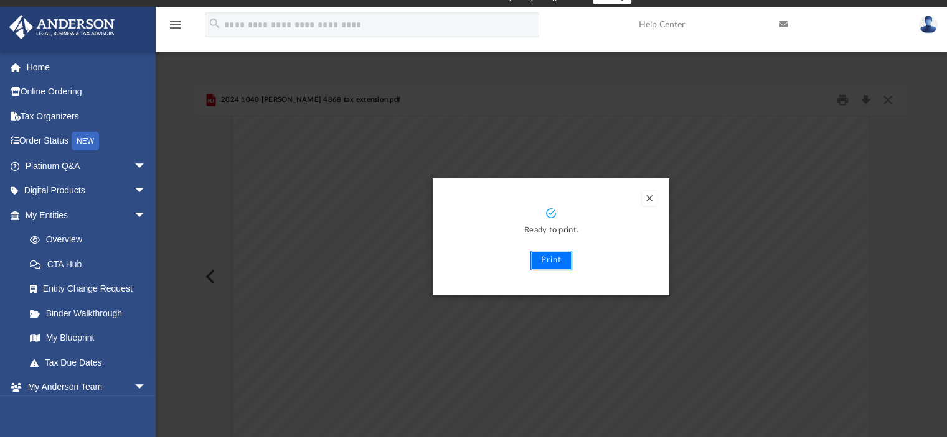
click at [541, 264] on button "Print" at bounding box center [551, 261] width 42 height 20
